Goal: Navigation & Orientation: Find specific page/section

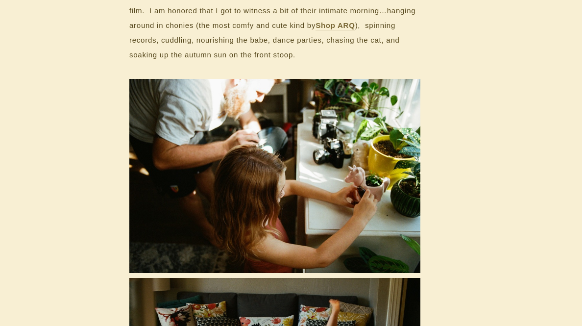
scroll to position [0, 15]
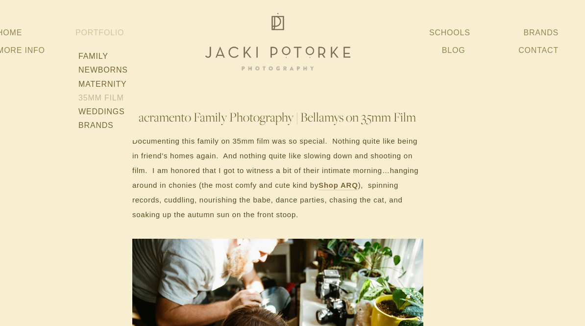
click at [116, 101] on link "35mm Film" at bounding box center [102, 98] width 55 height 14
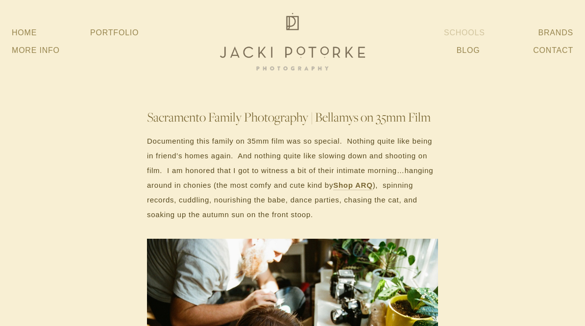
click at [471, 35] on link "Schools" at bounding box center [464, 33] width 41 height 18
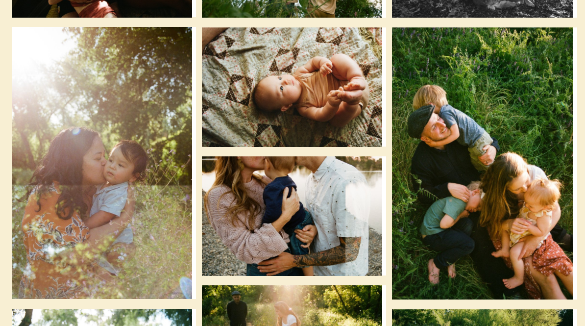
scroll to position [218, 0]
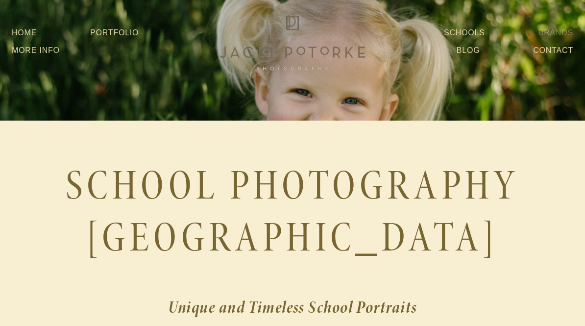
click at [564, 29] on link "Brands" at bounding box center [555, 33] width 35 height 18
click at [46, 53] on link "More Info" at bounding box center [36, 51] width 48 height 18
